Goal: Check status: Check status

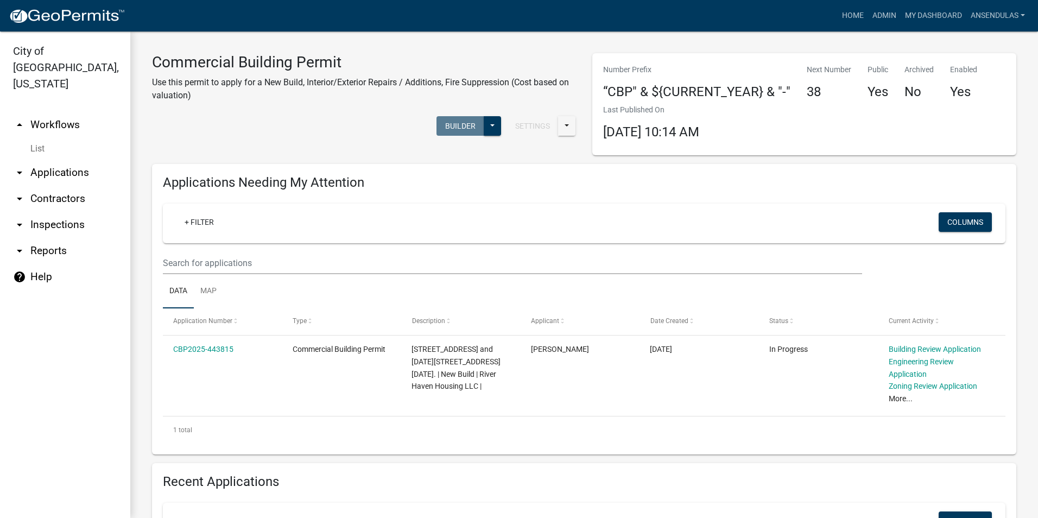
scroll to position [380, 0]
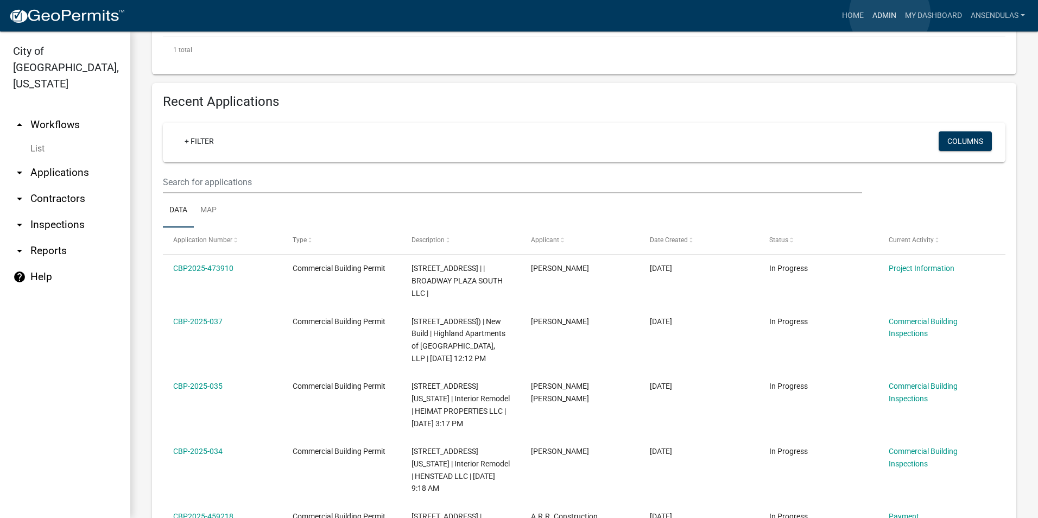
click at [890, 14] on link "Admin" at bounding box center [884, 15] width 33 height 21
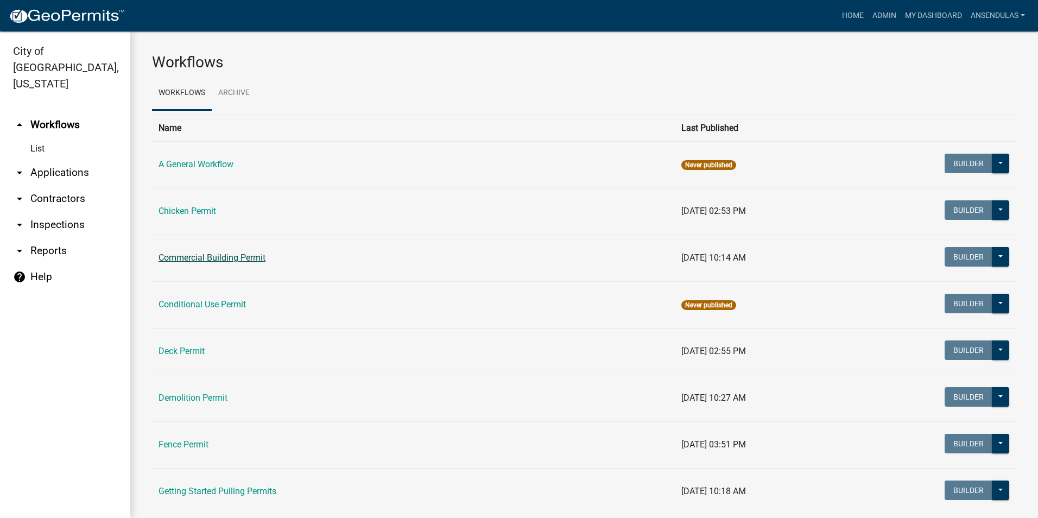
click at [227, 258] on link "Commercial Building Permit" at bounding box center [212, 257] width 107 height 10
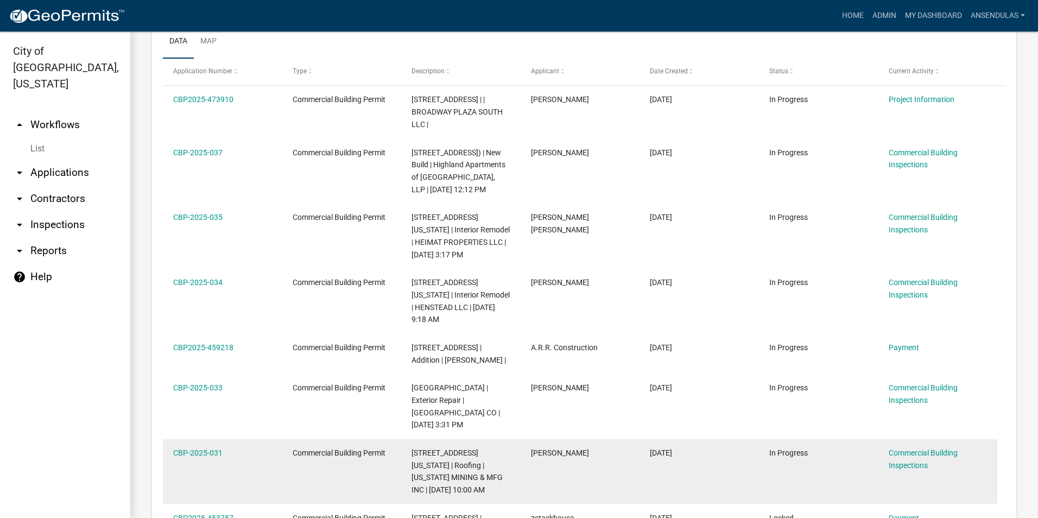
scroll to position [495, 0]
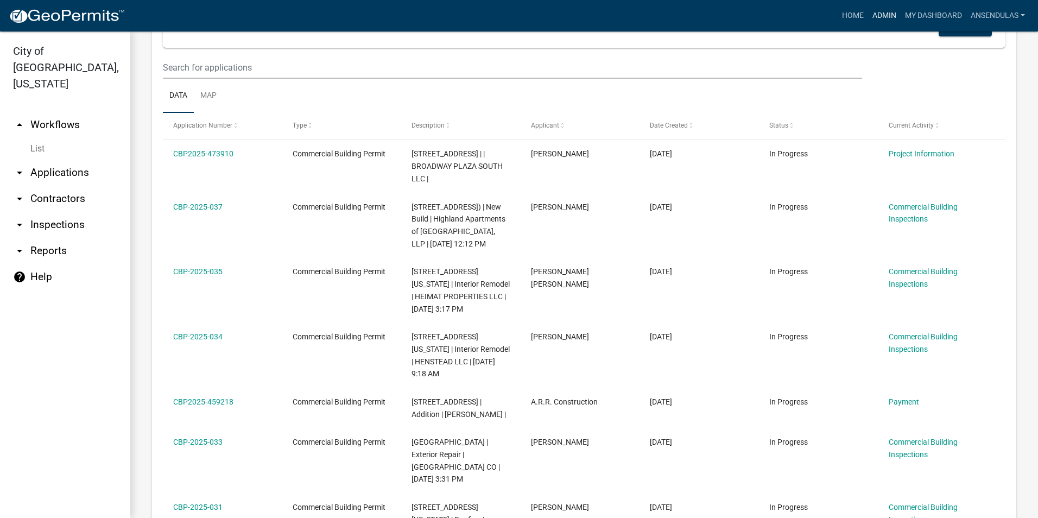
click at [877, 14] on link "Admin" at bounding box center [884, 15] width 33 height 21
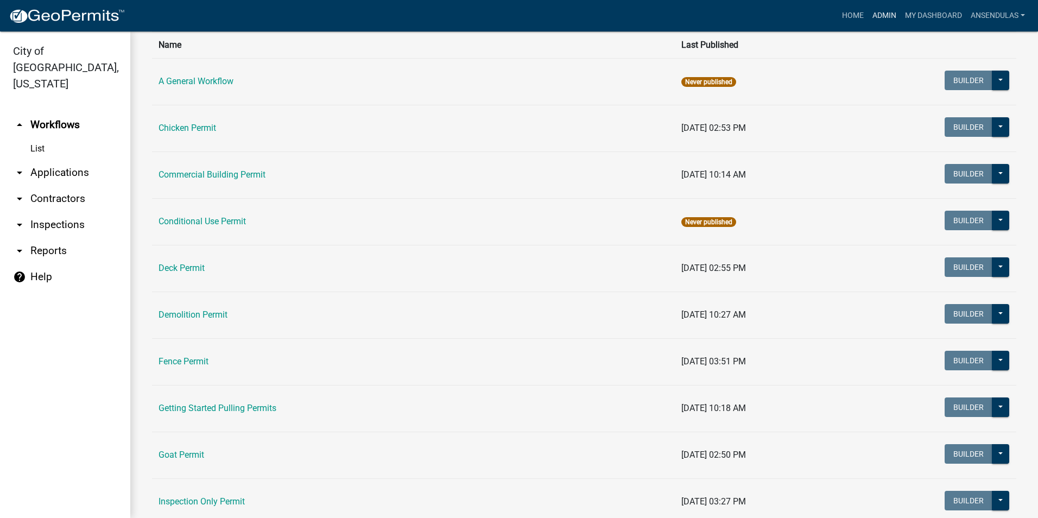
scroll to position [109, 0]
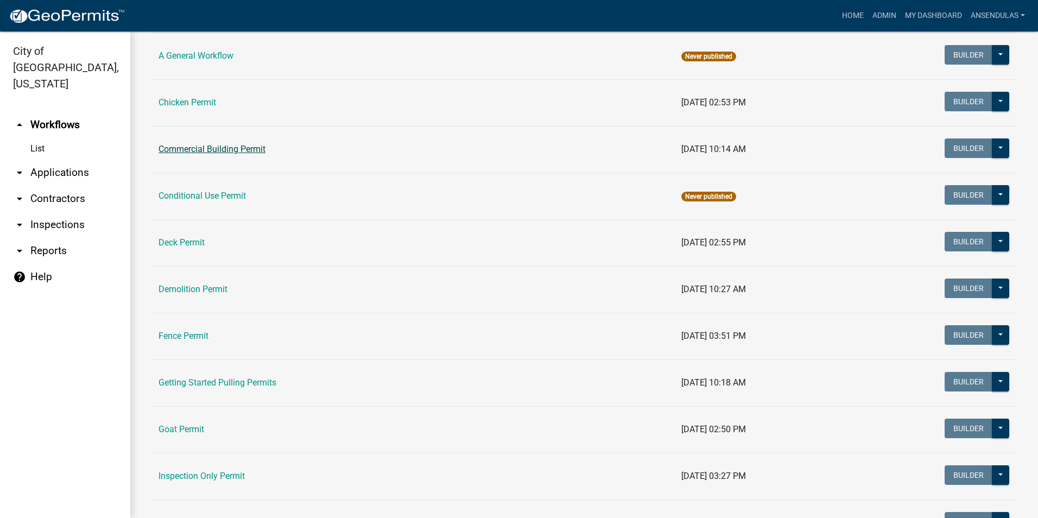
click at [194, 148] on link "Commercial Building Permit" at bounding box center [212, 149] width 107 height 10
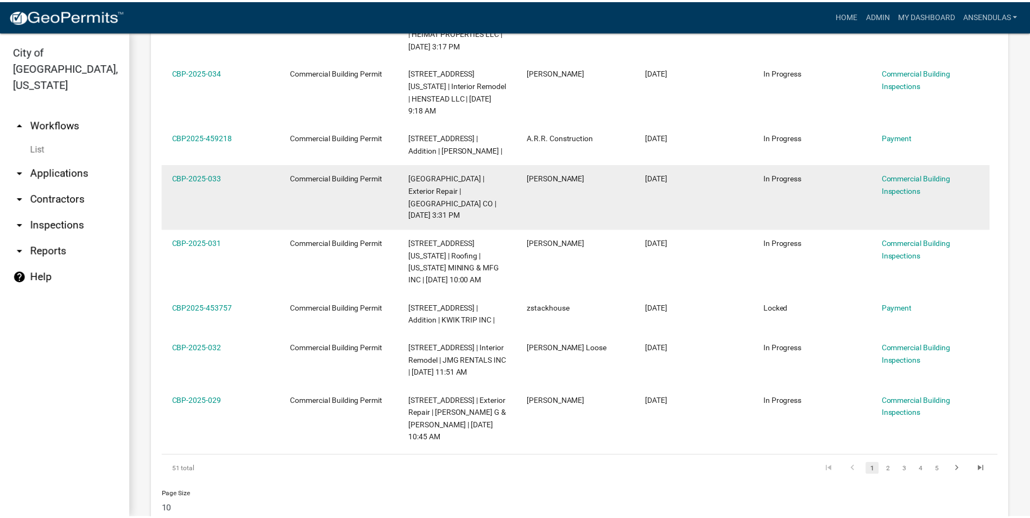
scroll to position [760, 0]
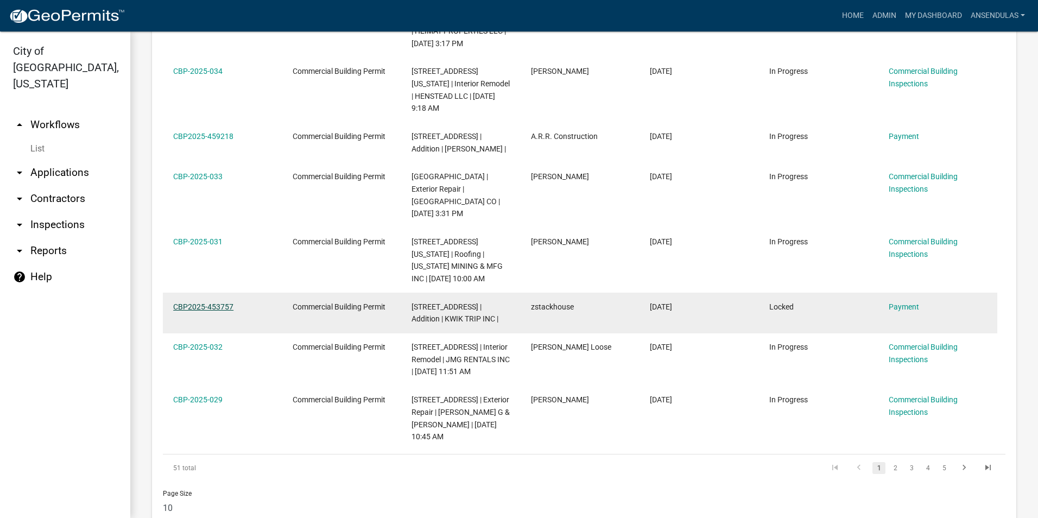
click at [219, 302] on link "CBP2025-453757" at bounding box center [203, 306] width 60 height 9
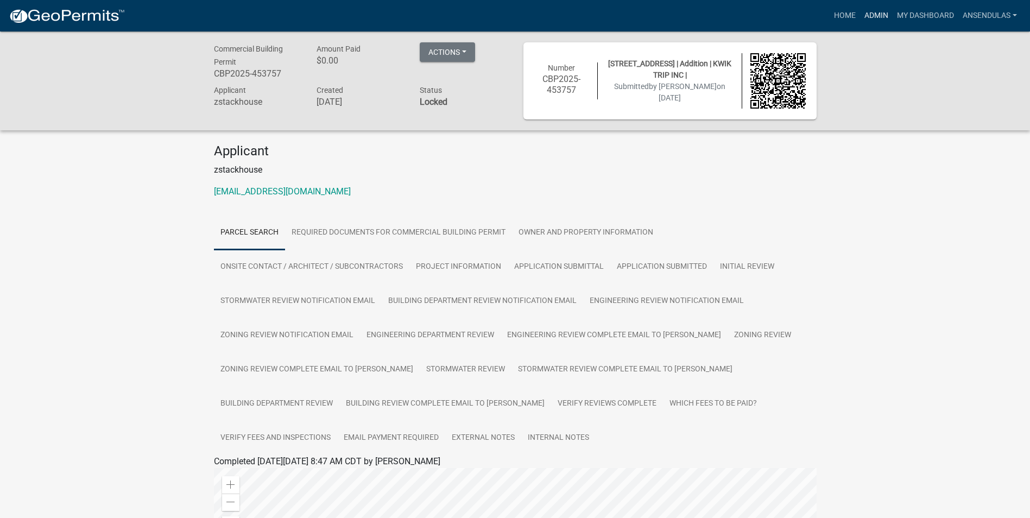
click at [869, 17] on link "Admin" at bounding box center [876, 15] width 33 height 21
